Goal: Information Seeking & Learning: Check status

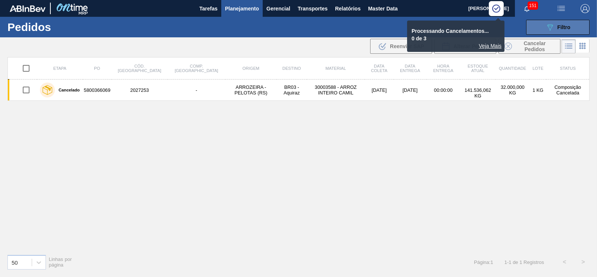
click at [543, 26] on button "089F7B8B-B2A5-4AFE-B5C0-19BA573D28AC Filtro" at bounding box center [557, 27] width 63 height 15
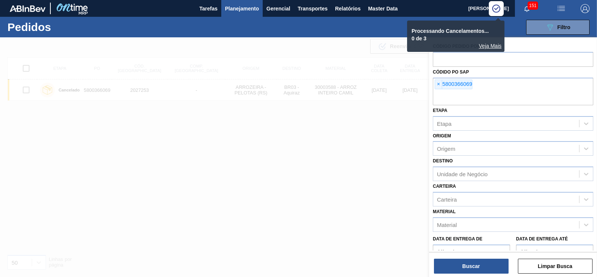
click at [431, 87] on div "Código Pedido Portal Códido PO SAP × 5800366069 Etapa Etapa Origem Origem Desti…" at bounding box center [513, 168] width 168 height 262
click at [439, 85] on span "×" at bounding box center [438, 84] width 7 height 9
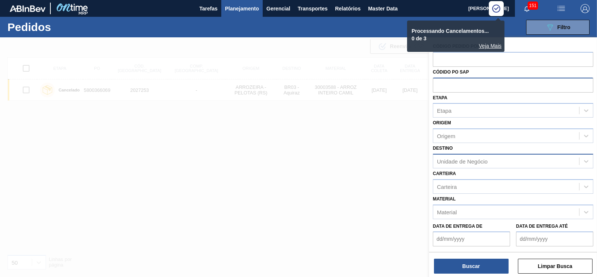
click at [459, 160] on div "Unidade de Negócio" at bounding box center [462, 161] width 51 height 6
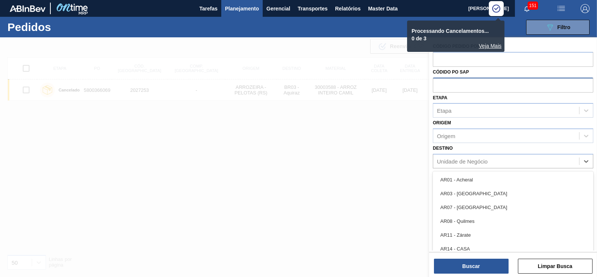
click at [367, 172] on div at bounding box center [298, 175] width 597 height 277
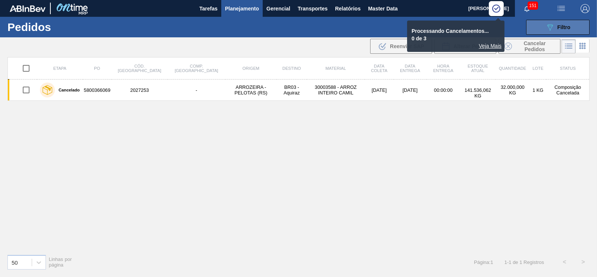
click at [544, 24] on button "089F7B8B-B2A5-4AFE-B5C0-19BA573D28AC Filtro" at bounding box center [557, 27] width 63 height 15
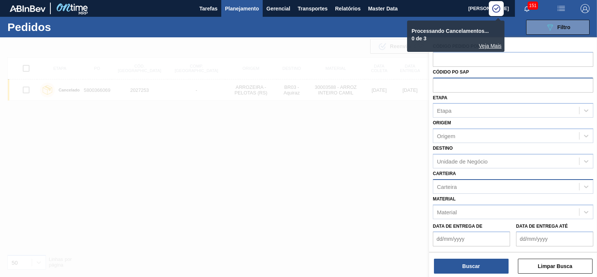
click at [445, 184] on div "Carteira" at bounding box center [447, 186] width 20 height 6
type input "300"
click at [404, 88] on div at bounding box center [298, 175] width 597 height 277
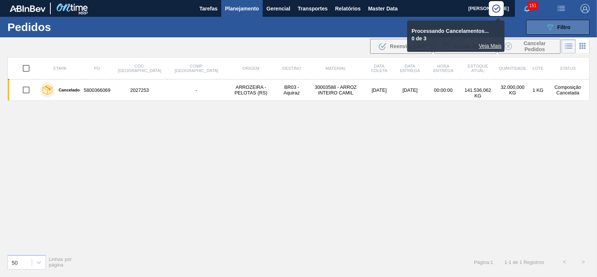
click at [558, 25] on span "Filtro" at bounding box center [564, 27] width 13 height 6
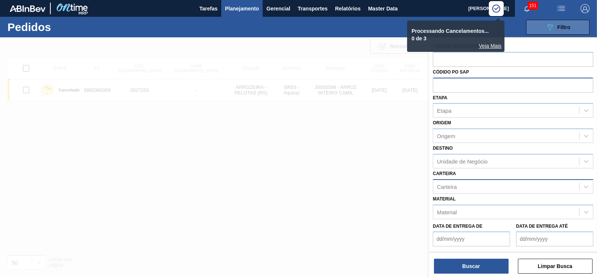
click at [553, 26] on icon "089F7B8B-B2A5-4AFE-B5C0-19BA573D28AC" at bounding box center [550, 27] width 9 height 9
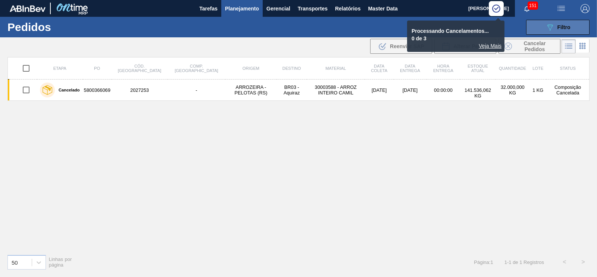
click at [564, 29] on span "Filtro" at bounding box center [564, 27] width 13 height 6
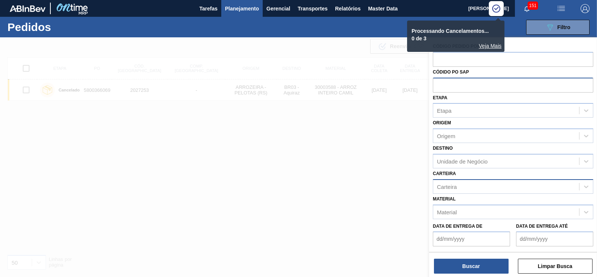
drag, startPoint x: 460, startPoint y: 44, endPoint x: 413, endPoint y: 43, distance: 47.8
click at [413, 43] on div "Veja Mais" at bounding box center [455, 46] width 91 height 6
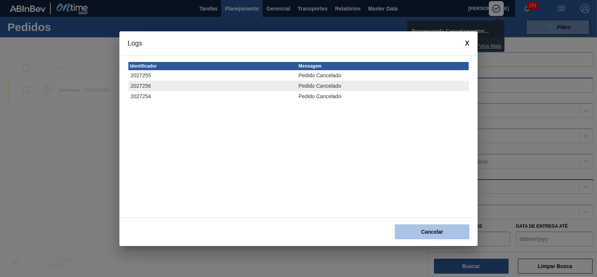
click at [442, 227] on button "Cancelar" at bounding box center [432, 231] width 75 height 15
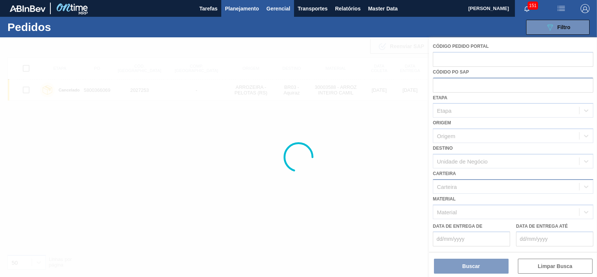
click at [282, 9] on span "Gerencial" at bounding box center [279, 8] width 24 height 9
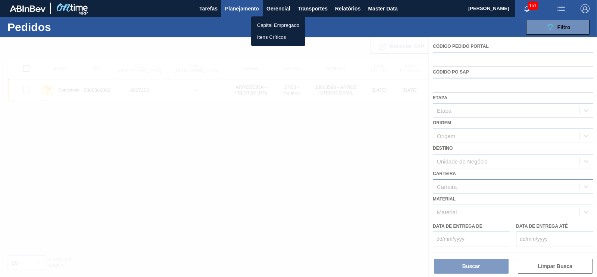
click at [570, 32] on div at bounding box center [298, 138] width 597 height 277
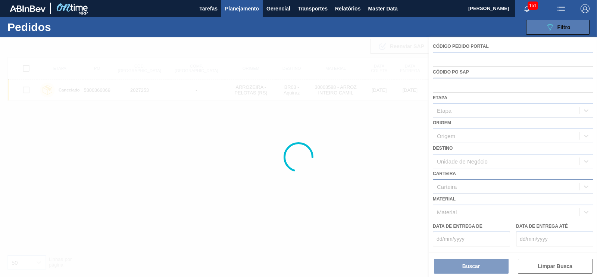
click at [568, 25] on span "Filtro" at bounding box center [564, 27] width 13 height 6
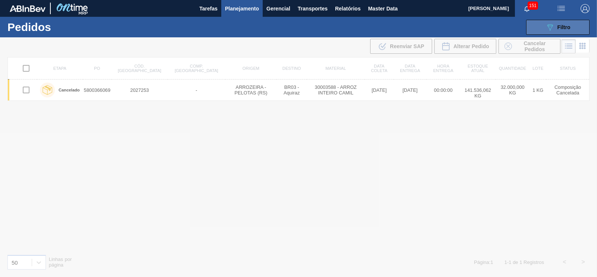
click at [556, 30] on div "089F7B8B-B2A5-4AFE-B5C0-19BA573D28AC Filtro" at bounding box center [558, 27] width 25 height 9
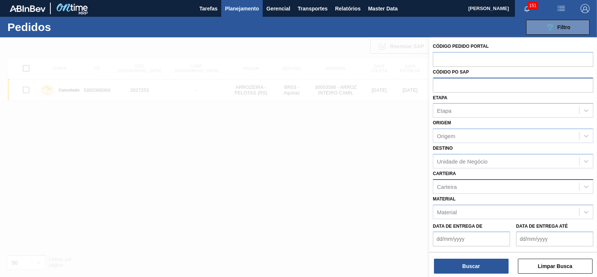
click at [245, 8] on span "Planejamento" at bounding box center [242, 8] width 34 height 9
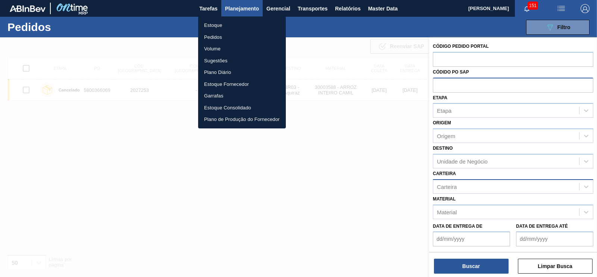
click at [220, 26] on li "Estoque" at bounding box center [242, 25] width 88 height 12
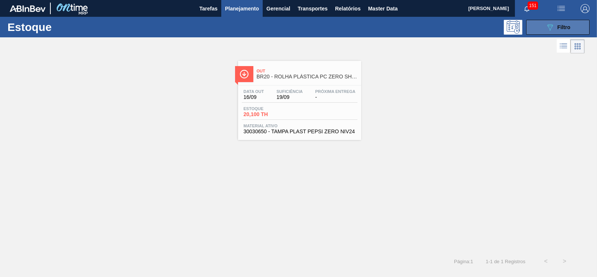
click at [551, 29] on icon "089F7B8B-B2A5-4AFE-B5C0-19BA573D28AC" at bounding box center [550, 27] width 9 height 9
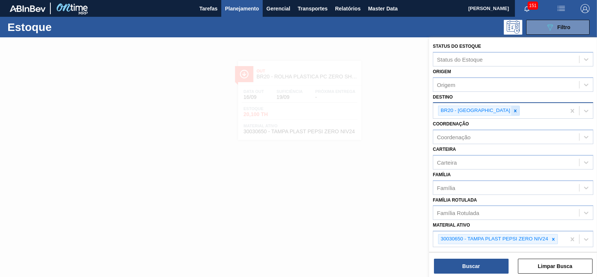
click at [513, 112] on icon at bounding box center [515, 110] width 5 height 5
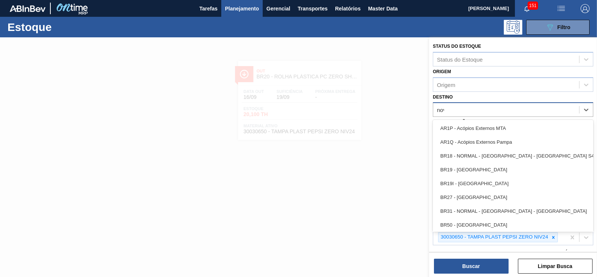
type input "nova"
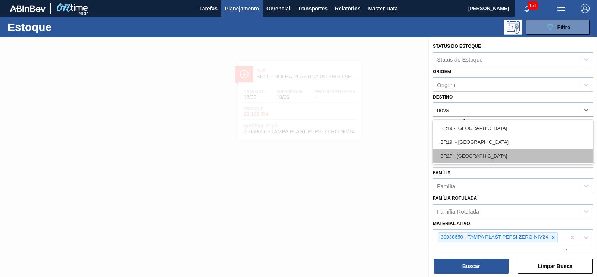
click at [472, 154] on div "BR27 - [GEOGRAPHIC_DATA]" at bounding box center [513, 156] width 161 height 14
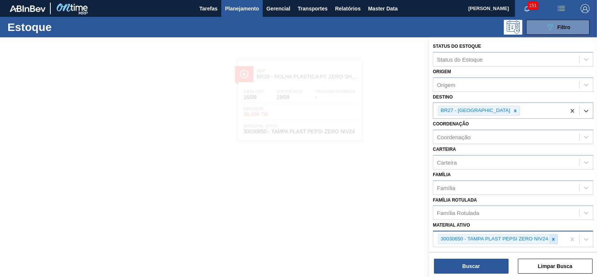
click at [556, 237] on icon at bounding box center [553, 239] width 5 height 5
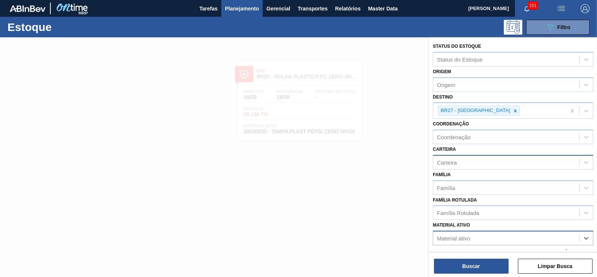
click at [451, 165] on div "Carteira" at bounding box center [506, 162] width 146 height 11
type input "aç"
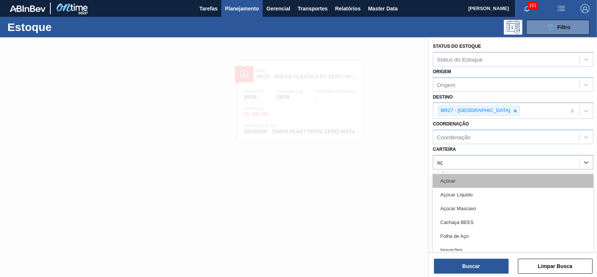
click at [452, 179] on div "Açúcar" at bounding box center [513, 181] width 161 height 14
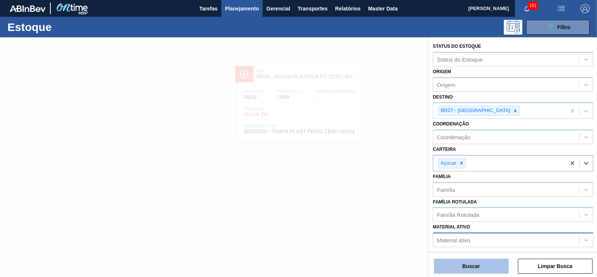
click at [482, 262] on button "Buscar" at bounding box center [471, 266] width 75 height 15
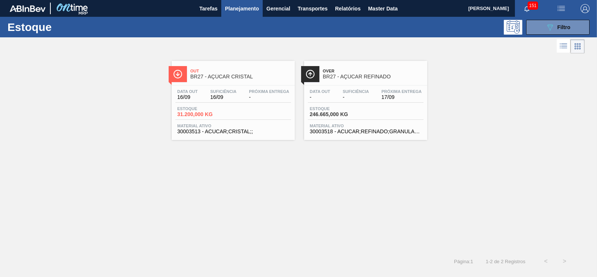
click at [346, 123] on div "Data out - Suficiência - Próxima Entrega 17/09 Estoque 246.665,000 KG Material …" at bounding box center [365, 110] width 123 height 51
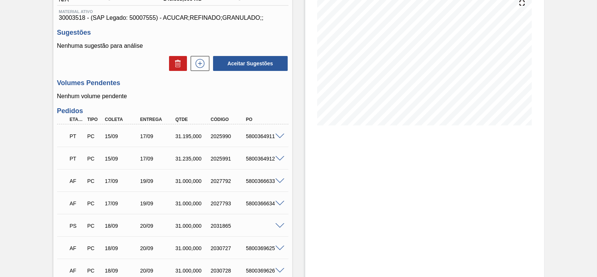
scroll to position [140, 0]
